Goal: Transaction & Acquisition: Download file/media

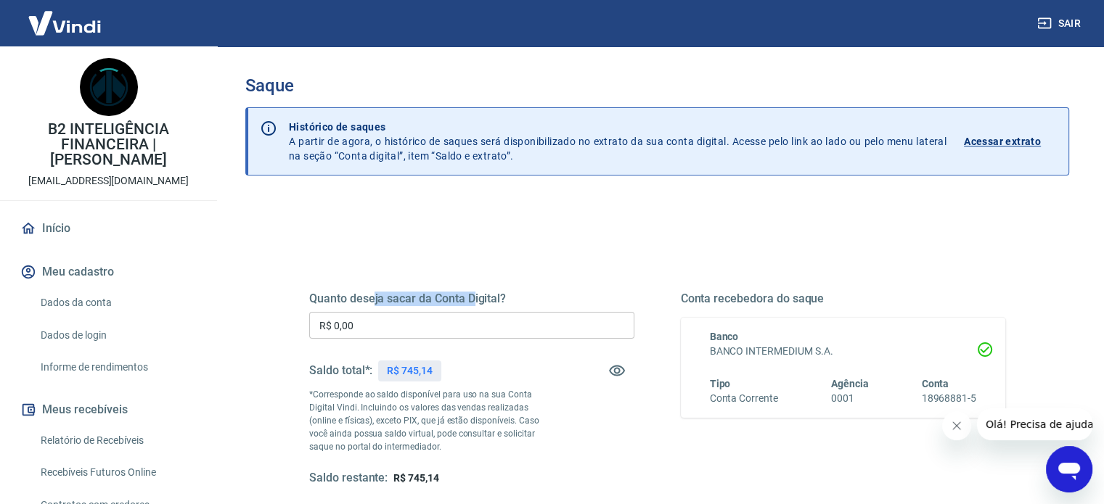
drag, startPoint x: 374, startPoint y: 276, endPoint x: 488, endPoint y: 281, distance: 114.0
click at [477, 281] on div "Quanto deseja sacar da Conta Digital? R$ 0,00 ​ Saldo total*: R$ 745,14 *Corres…" at bounding box center [657, 402] width 696 height 291
click at [489, 281] on div "Quanto deseja sacar da Conta Digital? R$ 0,00 ​ Saldo total*: R$ 745,14 *Corres…" at bounding box center [657, 402] width 696 height 291
drag, startPoint x: 316, startPoint y: 288, endPoint x: 433, endPoint y: 289, distance: 116.8
click at [422, 289] on div "Quanto deseja sacar da Conta Digital? R$ 0,00 ​ Saldo total*: R$ 745,14 *Corres…" at bounding box center [657, 402] width 696 height 291
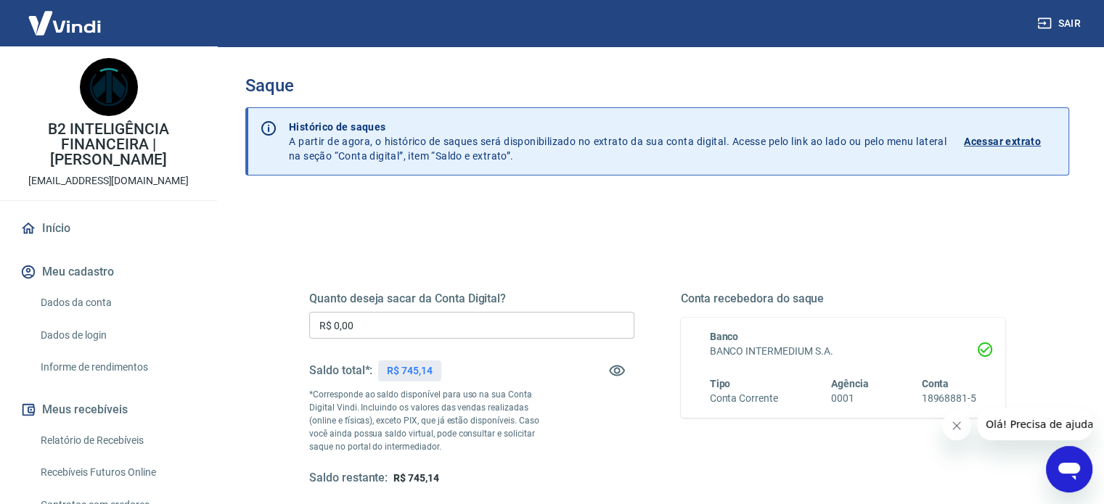
click at [435, 289] on div "Quanto deseja sacar da Conta Digital? R$ 0,00 ​ Saldo total*: R$ 745,14 *Corres…" at bounding box center [657, 402] width 696 height 291
drag, startPoint x: 343, startPoint y: 296, endPoint x: 459, endPoint y: 295, distance: 115.4
click at [443, 295] on h5 "Quanto deseja sacar da Conta Digital?" at bounding box center [471, 299] width 325 height 15
click at [459, 295] on h5 "Quanto deseja sacar da Conta Digital?" at bounding box center [471, 299] width 325 height 15
click at [488, 297] on h5 "Quanto deseja sacar da Conta Digital?" at bounding box center [471, 299] width 325 height 15
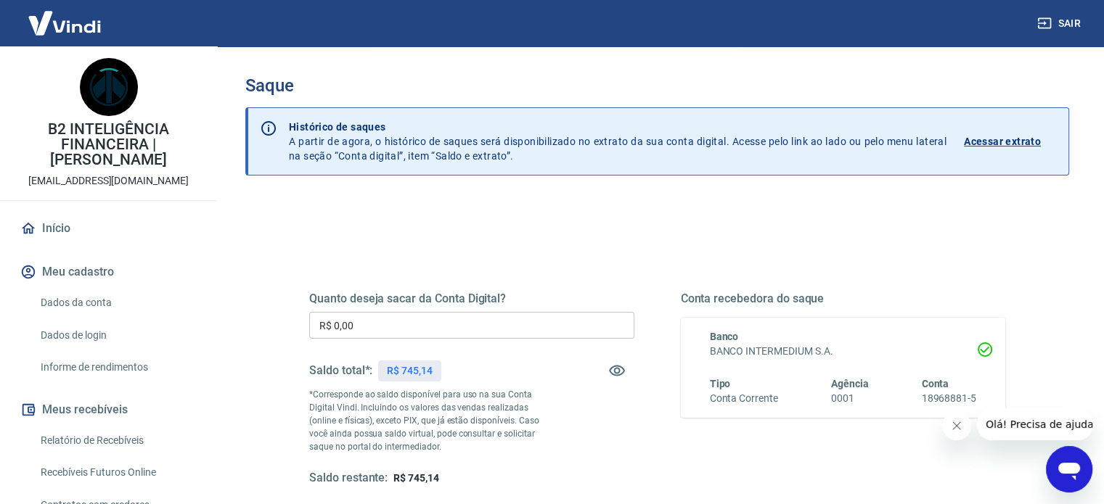
click at [493, 297] on h5 "Quanto deseja sacar da Conta Digital?" at bounding box center [471, 299] width 325 height 15
drag, startPoint x: 284, startPoint y: 304, endPoint x: 533, endPoint y: 301, distance: 248.9
click at [484, 304] on div "Quanto deseja sacar da Conta Digital? R$ 0,00 ​ Saldo total*: R$ 745,14 *Corres…" at bounding box center [656, 396] width 765 height 337
click at [485, 304] on h5 "Quanto deseja sacar da Conta Digital?" at bounding box center [471, 299] width 325 height 15
drag, startPoint x: 533, startPoint y: 301, endPoint x: 377, endPoint y: 300, distance: 156.0
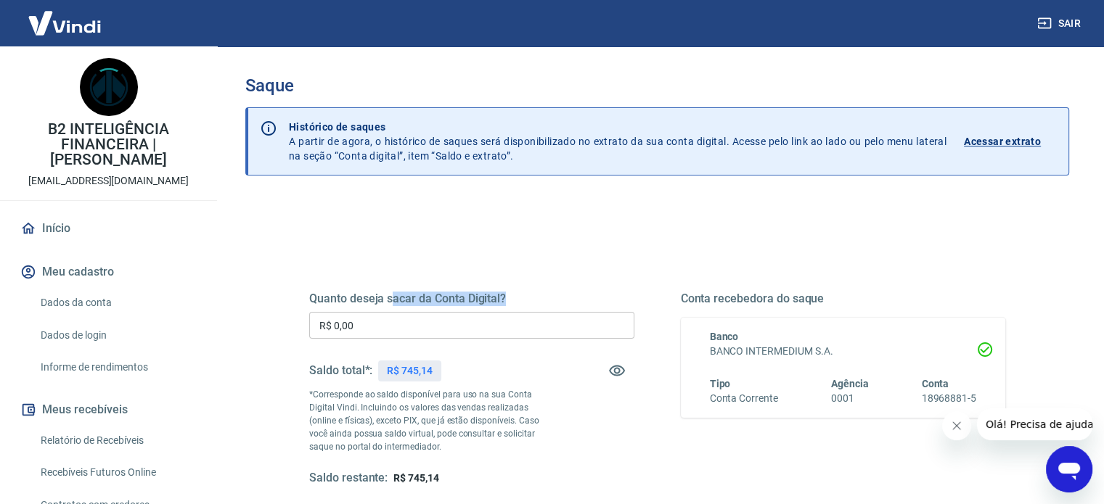
click at [380, 300] on h5 "Quanto deseja sacar da Conta Digital?" at bounding box center [471, 299] width 325 height 15
click at [376, 299] on h5 "Quanto deseja sacar da Conta Digital?" at bounding box center [471, 299] width 325 height 15
drag, startPoint x: 337, startPoint y: 301, endPoint x: 461, endPoint y: 301, distance: 124.1
click at [429, 300] on h5 "Quanto deseja sacar da Conta Digital?" at bounding box center [471, 299] width 325 height 15
click at [948, 430] on button "Fechar mensagem da empresa" at bounding box center [956, 425] width 29 height 29
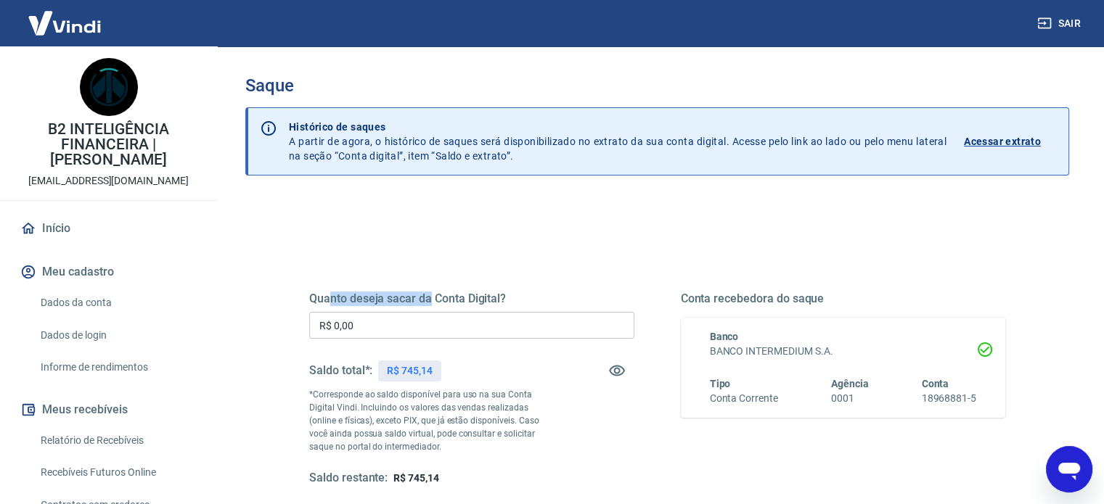
click at [424, 289] on div "Quanto deseja sacar da Conta Digital? R$ 0,00 ​ Saldo total*: R$ 745,14 *Corres…" at bounding box center [657, 402] width 696 height 291
click at [429, 263] on div "Quanto deseja sacar da Conta Digital? R$ 0,00 ​ Saldo total*: R$ 745,14 *Corres…" at bounding box center [657, 402] width 696 height 291
click at [447, 205] on div "Quanto deseja sacar da Conta Digital? R$ 0,00 ​ Saldo total*: R$ 745,14 *Corres…" at bounding box center [656, 458] width 823 height 519
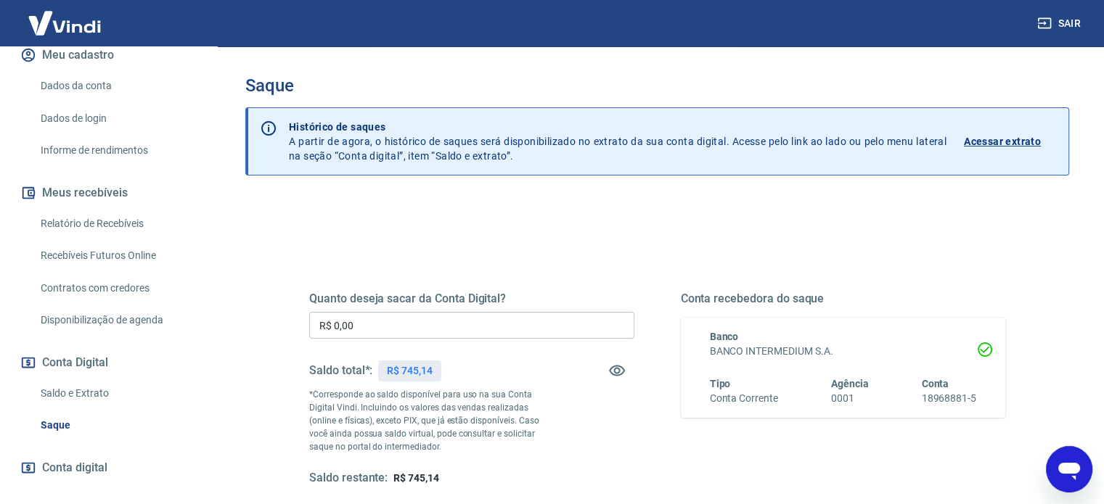
scroll to position [218, 0]
click at [107, 219] on link "Relatório de Recebíveis" at bounding box center [117, 223] width 165 height 30
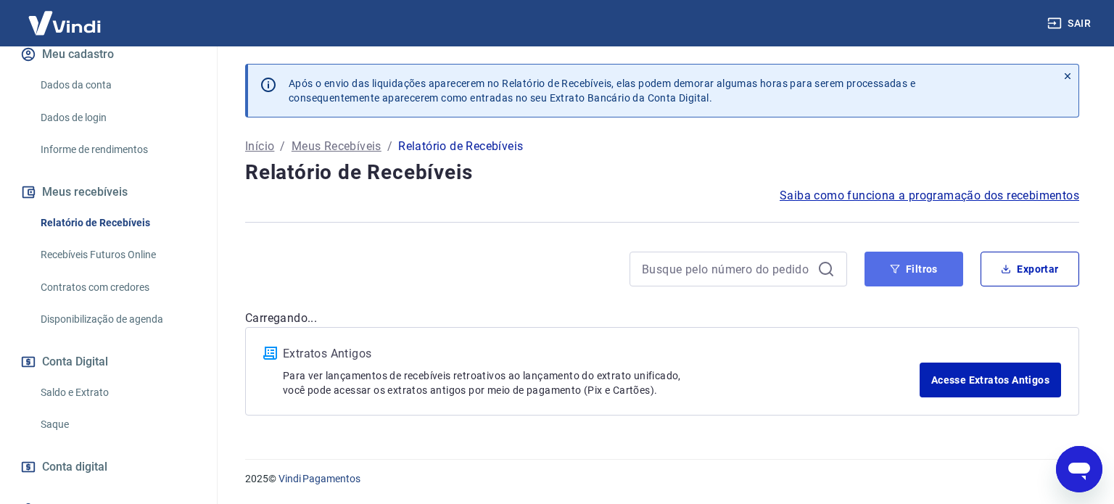
click at [897, 276] on button "Filtros" at bounding box center [914, 269] width 99 height 35
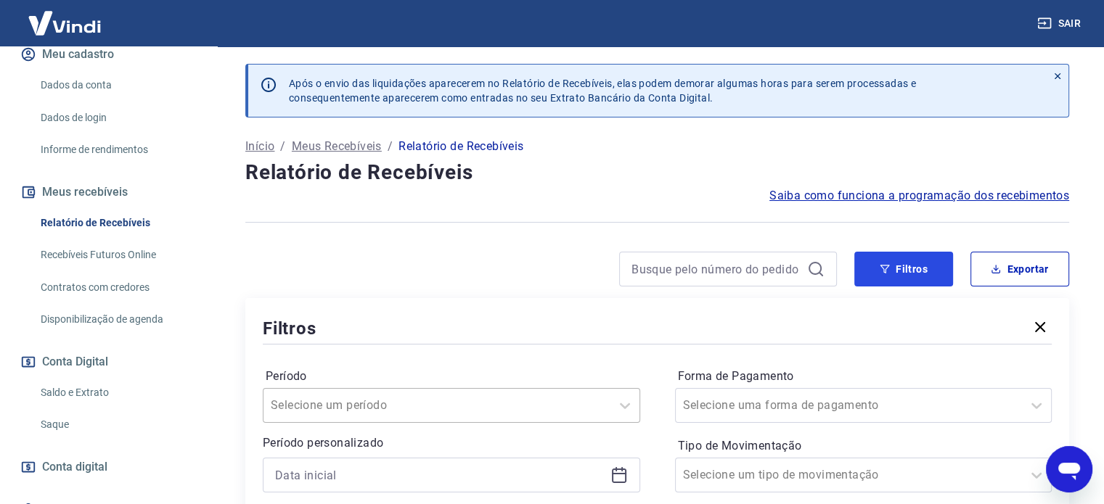
scroll to position [218, 0]
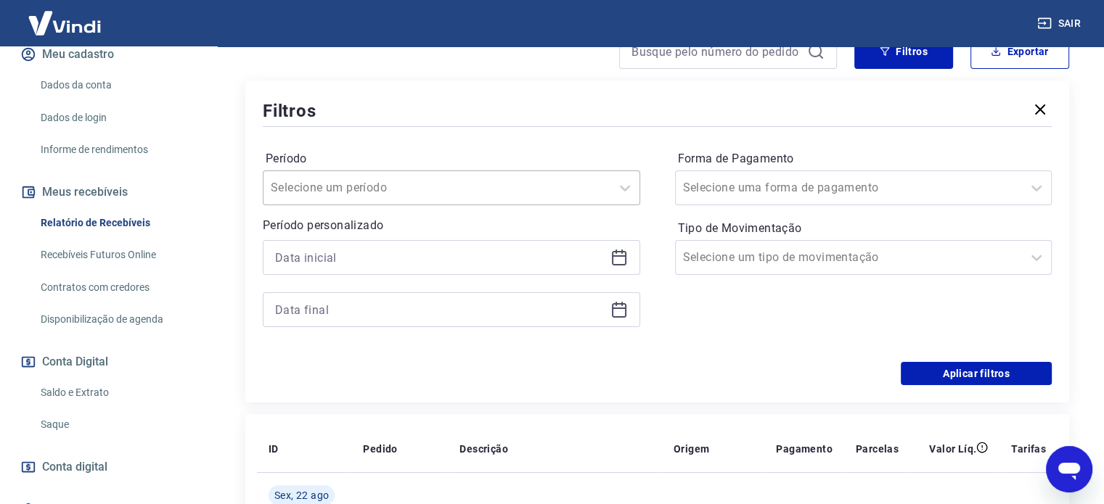
click at [407, 195] on div at bounding box center [437, 188] width 332 height 20
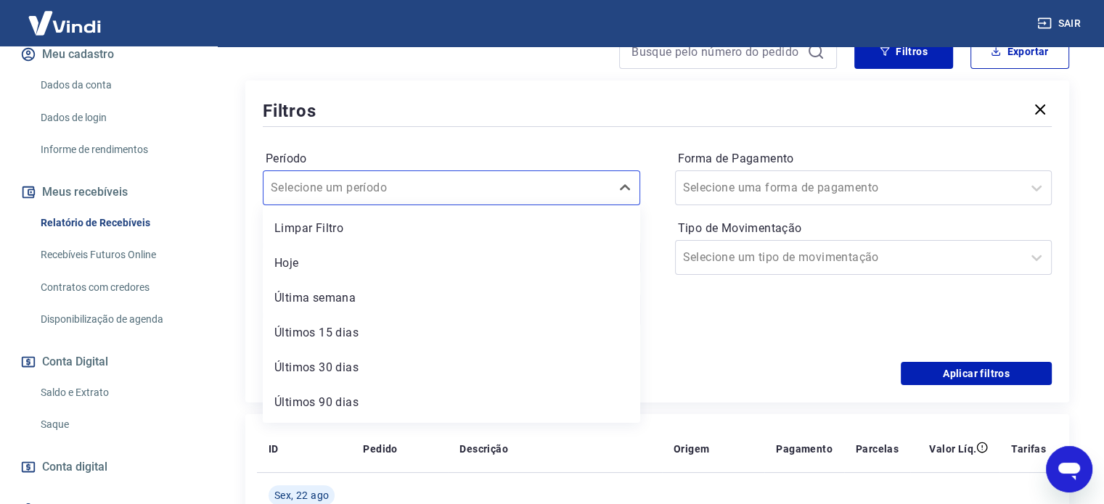
click at [463, 144] on div "Período option Limpar Filtro focused, 1 of 7. 7 results available. Use Up and D…" at bounding box center [657, 246] width 789 height 232
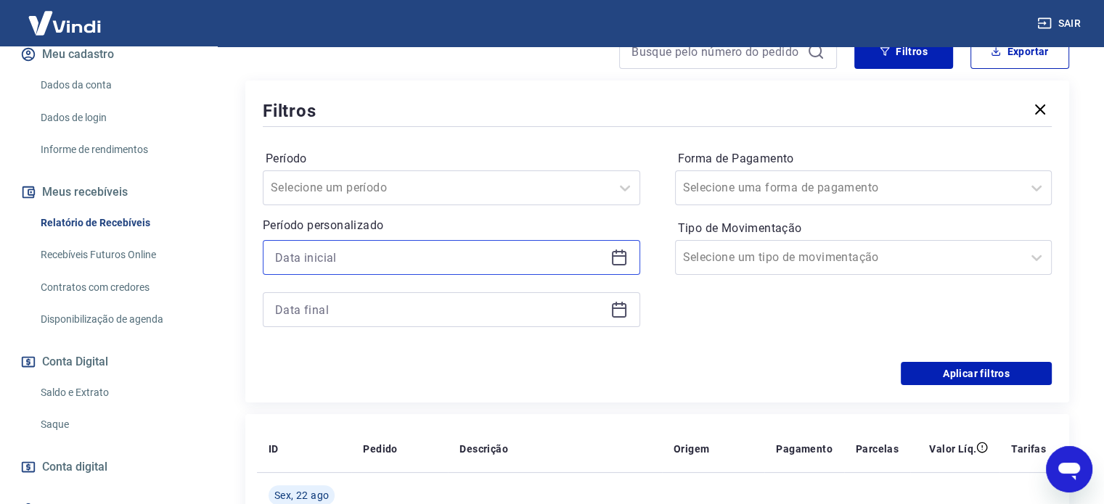
click at [364, 263] on input at bounding box center [439, 258] width 329 height 22
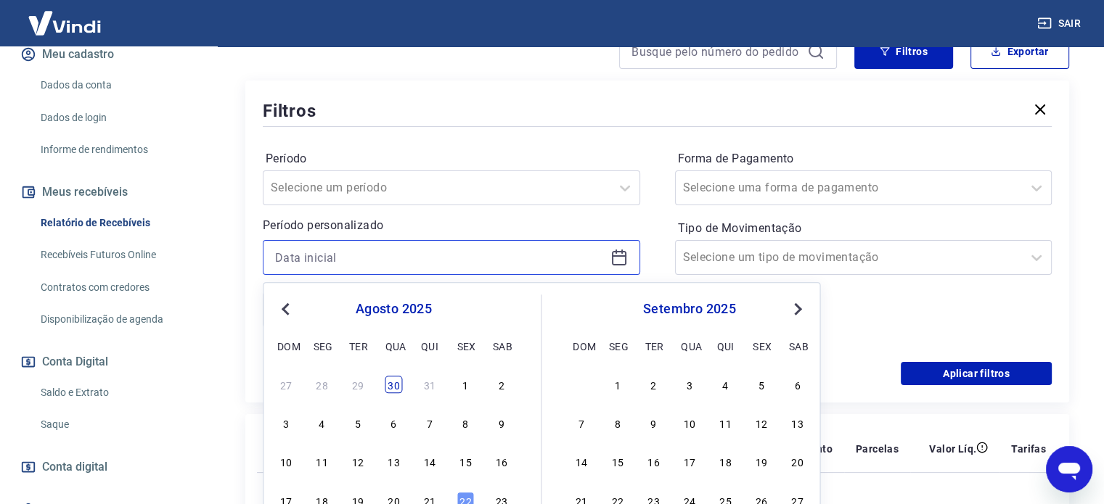
scroll to position [363, 0]
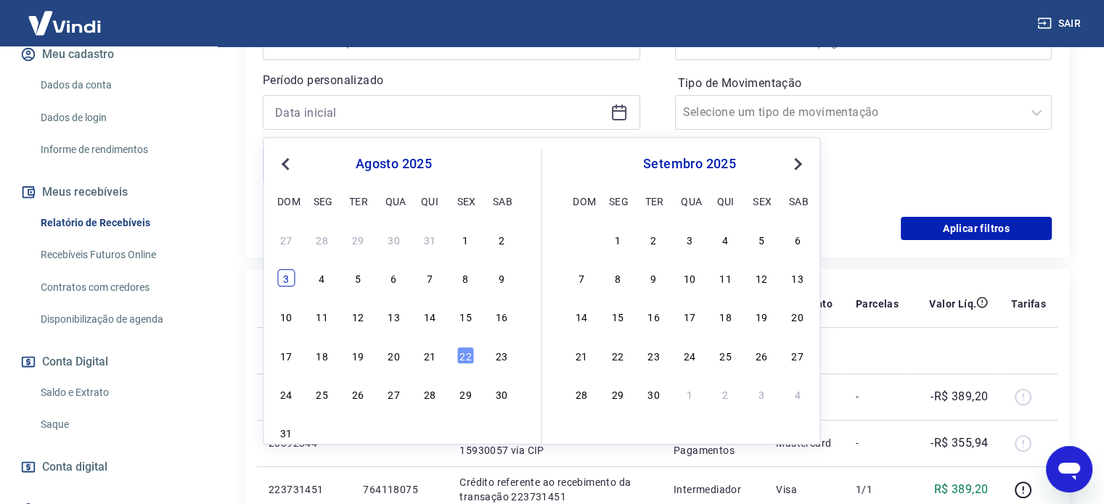
click at [285, 281] on div "3" at bounding box center [285, 277] width 17 height 17
type input "[DATE]"
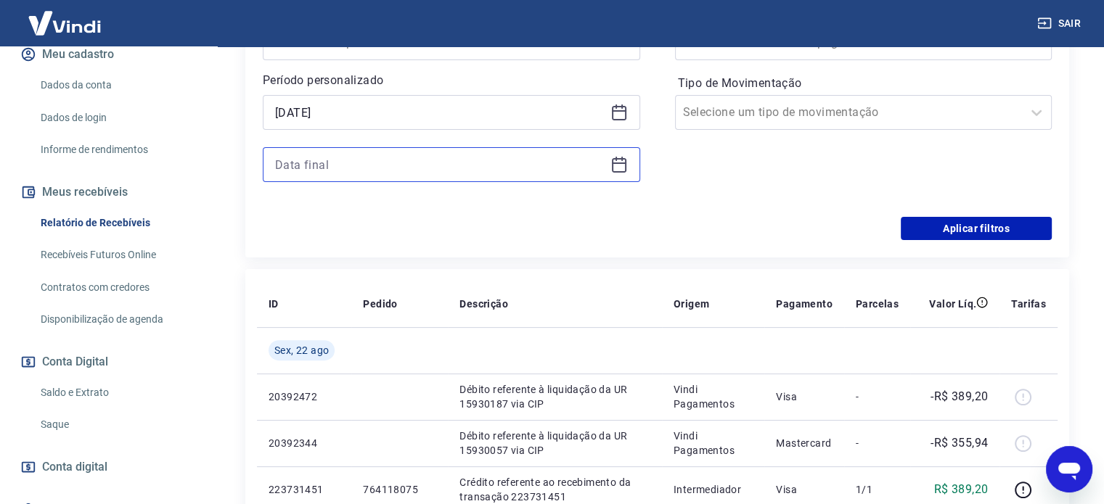
click at [375, 173] on input at bounding box center [439, 165] width 329 height 22
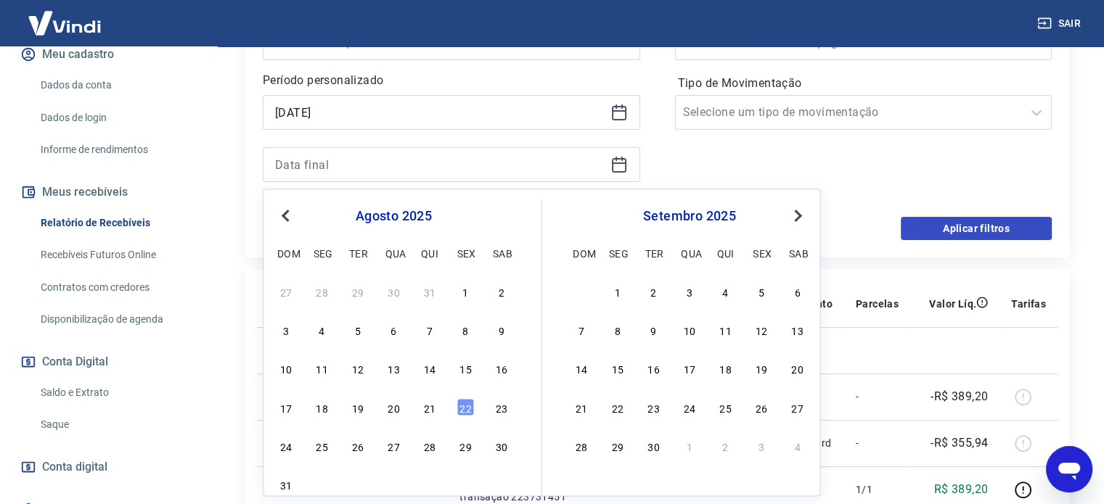
click at [465, 403] on div "22" at bounding box center [464, 406] width 17 height 17
type input "[DATE]"
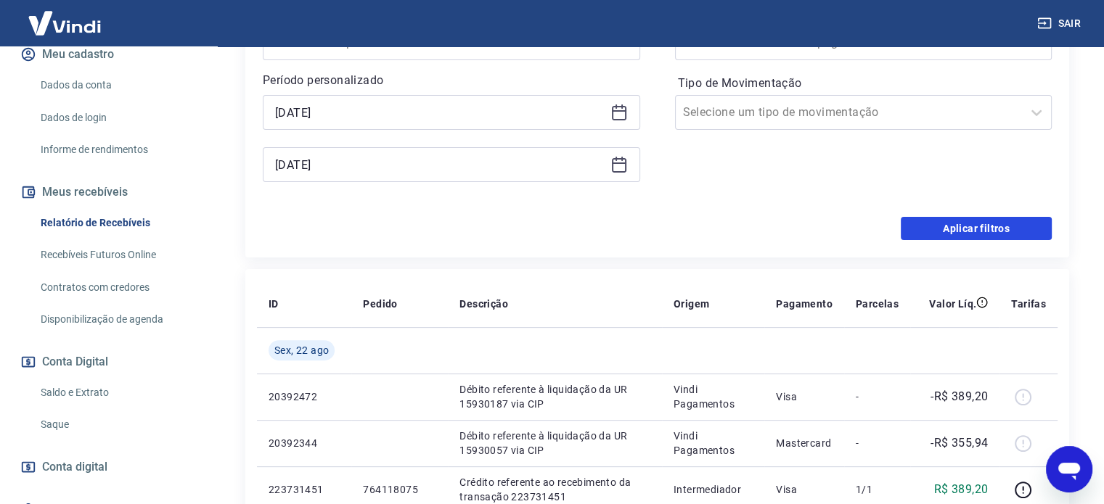
drag, startPoint x: 987, startPoint y: 226, endPoint x: 1075, endPoint y: 194, distance: 93.7
click at [988, 226] on button "Aplicar filtros" at bounding box center [975, 228] width 151 height 23
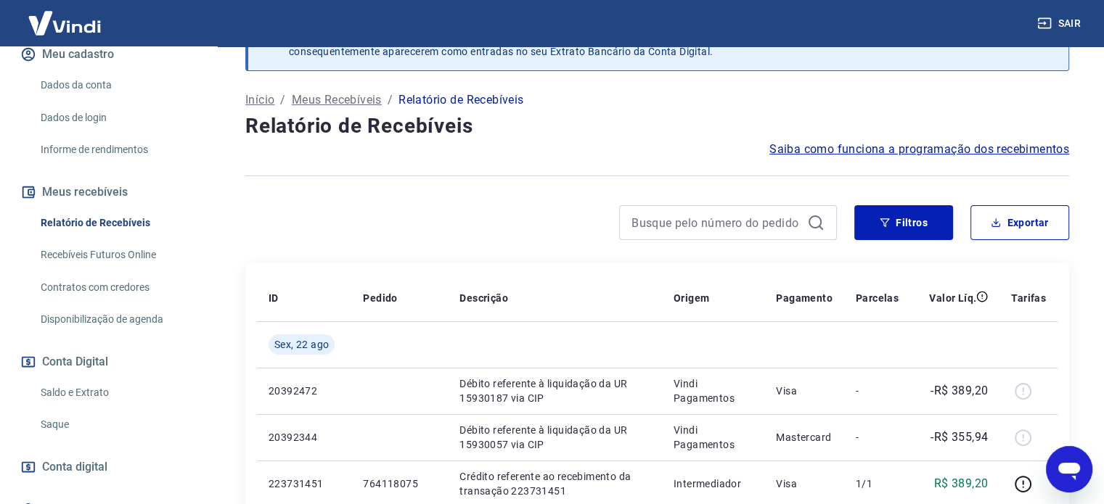
scroll to position [73, 0]
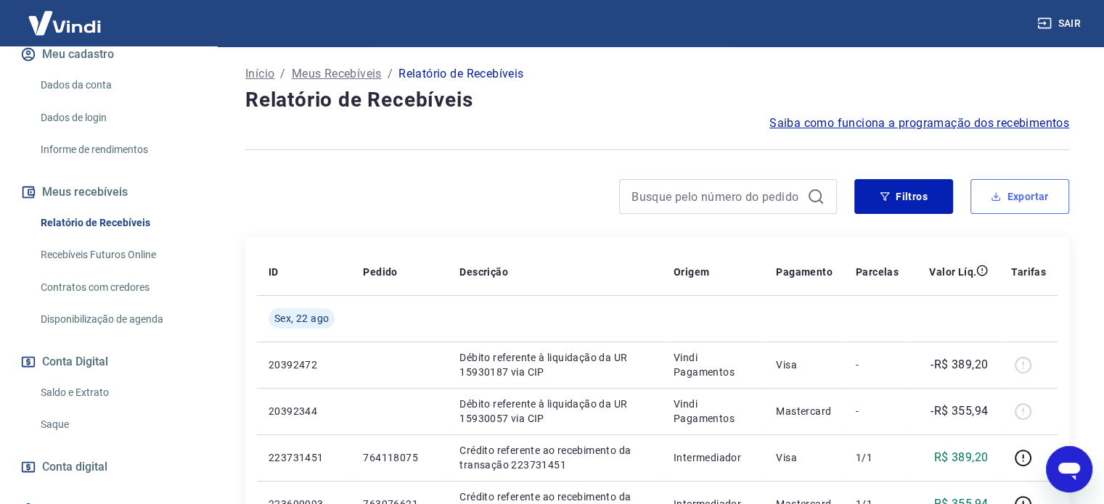
click at [1006, 193] on button "Exportar" at bounding box center [1019, 196] width 99 height 35
type input "[DATE]"
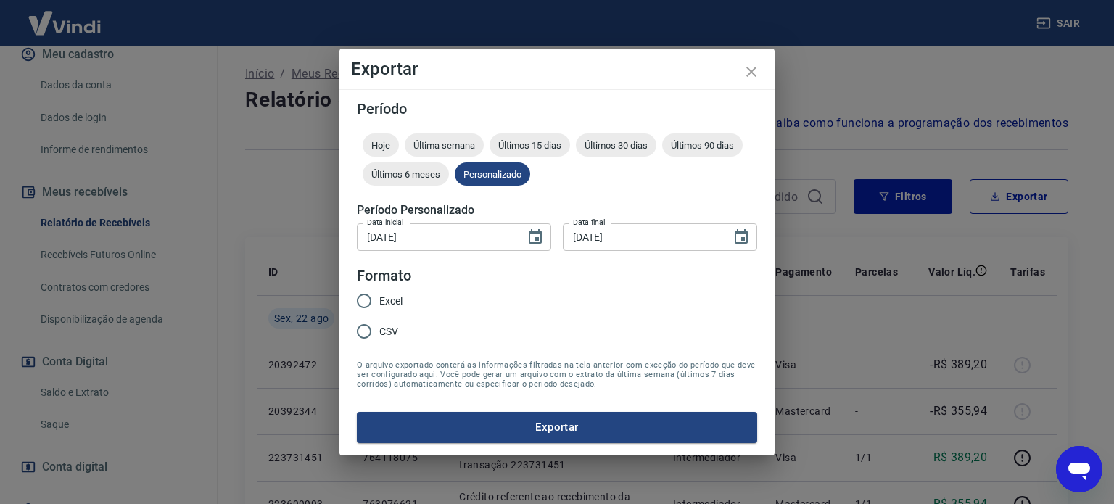
click at [361, 307] on input "Excel" at bounding box center [364, 301] width 30 height 30
radio input "true"
click at [514, 426] on button "Exportar" at bounding box center [557, 427] width 400 height 30
